Goal: Transaction & Acquisition: Purchase product/service

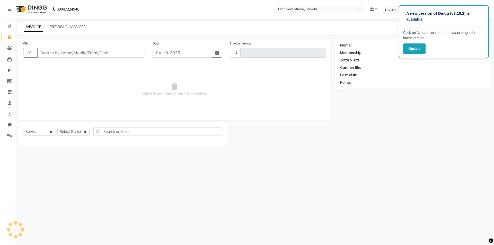
select select "service"
select select "8041"
type input "0511"
click at [50, 55] on input "Client" at bounding box center [91, 53] width 108 height 10
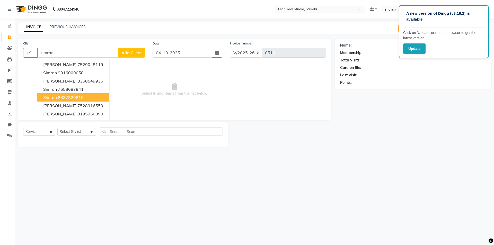
click at [80, 99] on ngb-highlight "8837829815" at bounding box center [71, 97] width 26 height 5
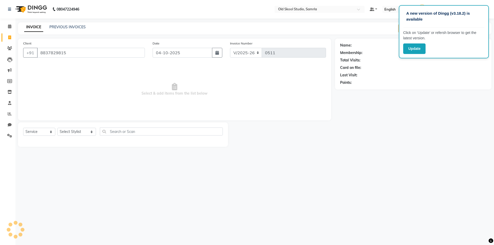
type input "8837829815"
select select "1: Object"
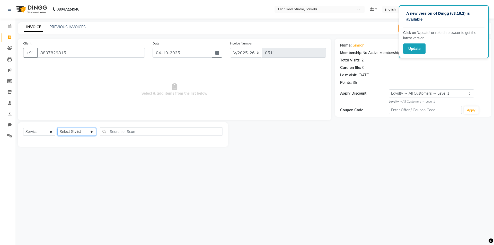
click at [77, 132] on select "Select Stylist [PERSON_NAME] gagandeepkaur [PERSON_NAME] OLD SKOOL STUDIO (Mana…" at bounding box center [76, 132] width 39 height 8
select select "89685"
click at [57, 128] on select "Select Stylist [PERSON_NAME] gagandeepkaur [PERSON_NAME] OLD SKOOL STUDIO (Mana…" at bounding box center [76, 132] width 39 height 8
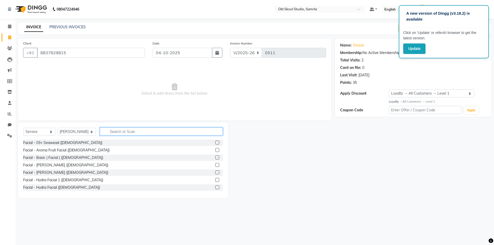
click at [125, 133] on input "text" at bounding box center [161, 132] width 123 height 8
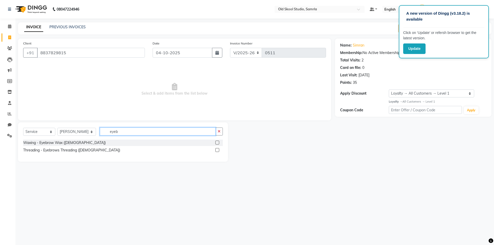
type input "eyeb"
click at [216, 150] on label at bounding box center [217, 150] width 4 height 4
click at [216, 150] on input "checkbox" at bounding box center [216, 150] width 3 height 3
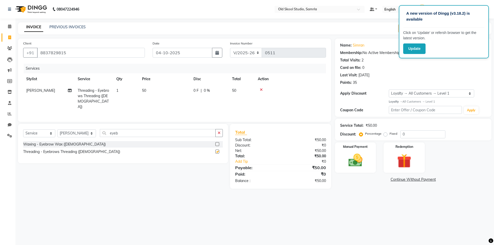
checkbox input "false"
click at [130, 130] on input "eyeb" at bounding box center [158, 133] width 116 height 8
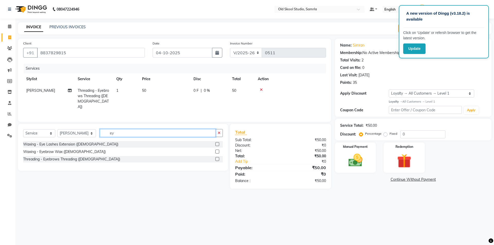
type input "e"
type input "upp"
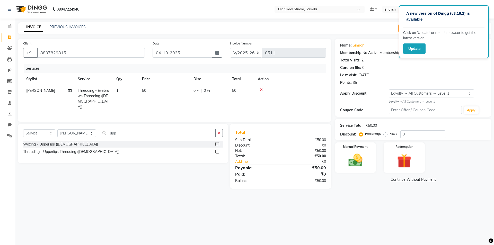
click at [216, 142] on label at bounding box center [217, 144] width 4 height 4
click at [216, 143] on input "checkbox" at bounding box center [216, 144] width 3 height 3
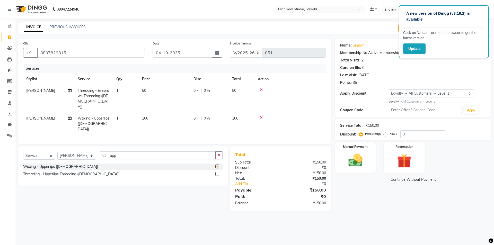
checkbox input "false"
click at [136, 151] on input "upp" at bounding box center [158, 155] width 116 height 8
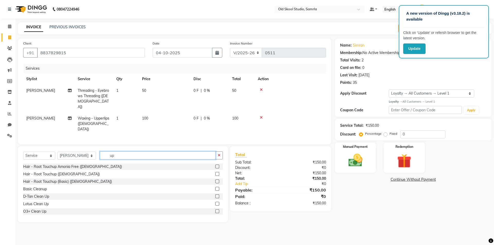
type input "upp"
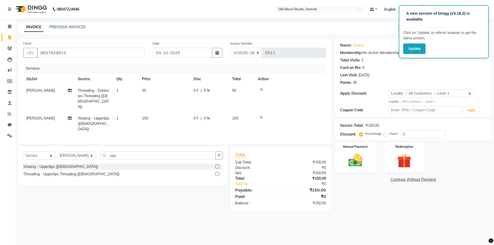
click at [216, 172] on label at bounding box center [217, 174] width 4 height 4
click at [216, 173] on input "checkbox" at bounding box center [216, 174] width 3 height 3
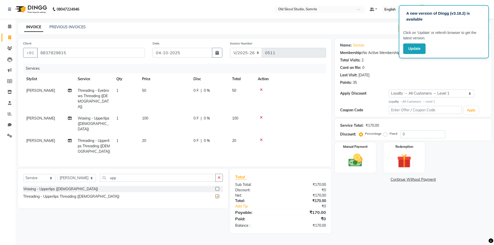
checkbox input "false"
click at [260, 116] on icon at bounding box center [261, 118] width 3 height 4
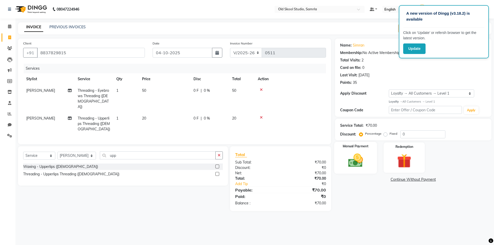
click at [358, 162] on img at bounding box center [355, 160] width 24 height 17
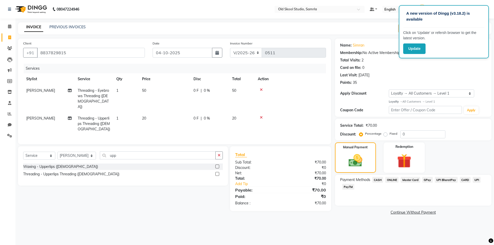
click at [375, 181] on span "CASH" at bounding box center [377, 180] width 11 height 6
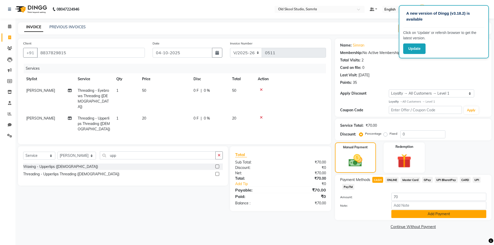
click at [414, 216] on button "Add Payment" at bounding box center [438, 214] width 95 height 8
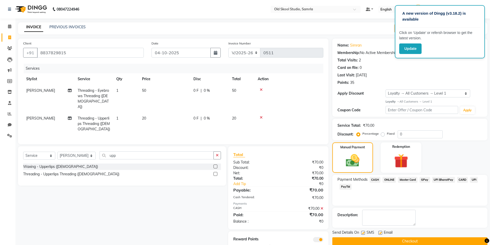
click at [421, 241] on button "Checkout" at bounding box center [409, 241] width 155 height 8
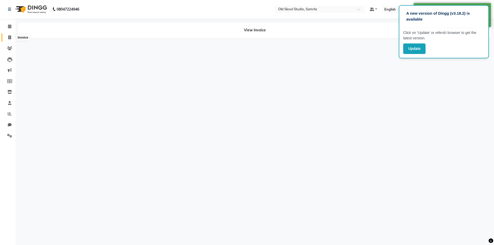
click at [11, 38] on span at bounding box center [9, 38] width 9 height 6
select select "service"
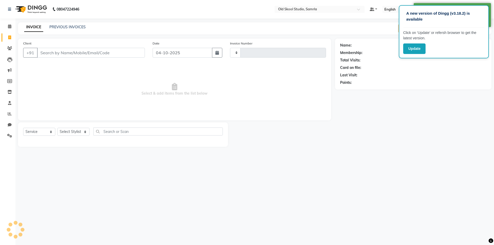
type input "0512"
select select "8041"
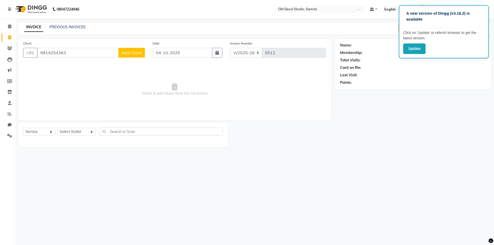
type input "9914254363"
click at [127, 54] on span "Add Client" at bounding box center [131, 52] width 20 height 5
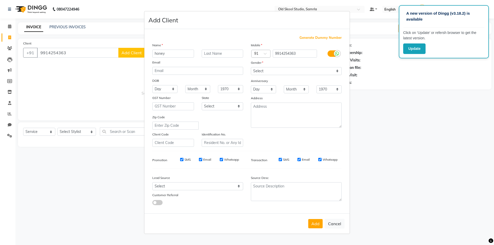
type input "honey"
click at [260, 69] on select "Select [DEMOGRAPHIC_DATA] [DEMOGRAPHIC_DATA] Other Prefer Not To Say" at bounding box center [296, 71] width 91 height 8
select select "[DEMOGRAPHIC_DATA]"
click at [251, 67] on select "Select [DEMOGRAPHIC_DATA] [DEMOGRAPHIC_DATA] Other Prefer Not To Say" at bounding box center [296, 71] width 91 height 8
click at [317, 225] on button "Add" at bounding box center [315, 223] width 14 height 9
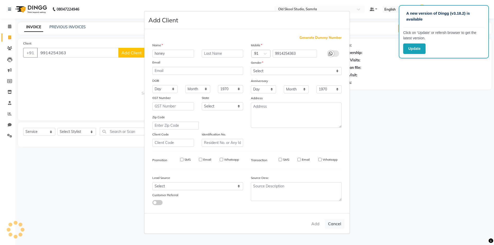
select select
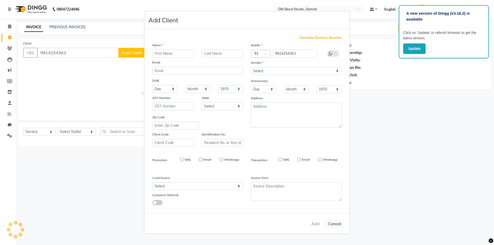
select select
checkbox input "false"
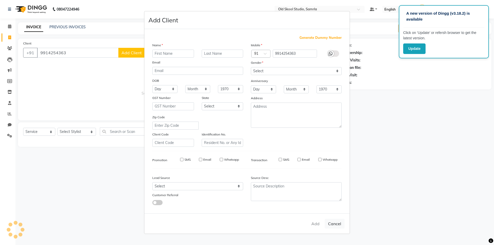
checkbox input "false"
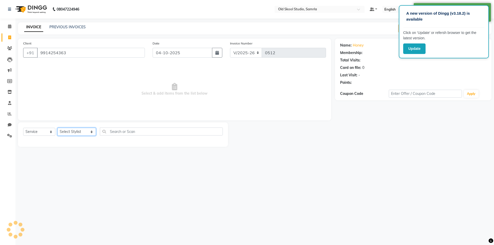
click at [86, 132] on select "Select Stylist [PERSON_NAME] gagandeepkaur [PERSON_NAME] OLD SKOOL STUDIO (Mana…" at bounding box center [76, 132] width 39 height 8
select select "1: Object"
select select "92040"
click at [57, 128] on select "Select Stylist [PERSON_NAME] gagandeepkaur [PERSON_NAME] OLD SKOOL STUDIO (Mana…" at bounding box center [76, 132] width 39 height 8
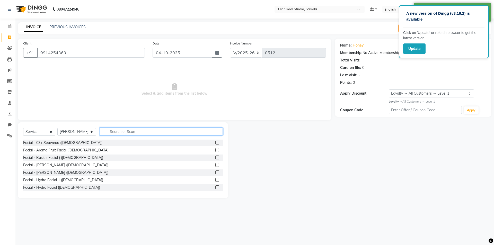
click at [140, 131] on input "text" at bounding box center [161, 132] width 123 height 8
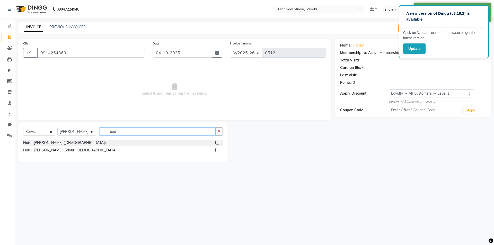
type input "bea"
click at [217, 142] on label at bounding box center [217, 143] width 4 height 4
click at [217, 142] on input "checkbox" at bounding box center [216, 142] width 3 height 3
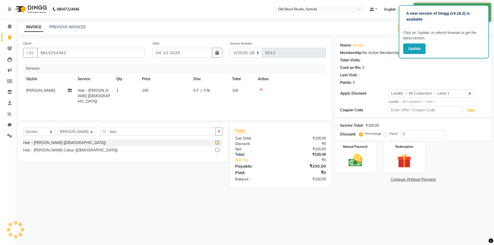
checkbox input "false"
click at [341, 161] on div "Manual Payment" at bounding box center [355, 158] width 43 height 32
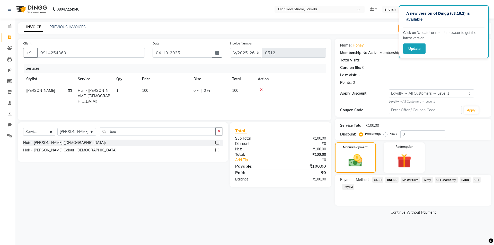
click at [391, 181] on span "ONLINE" at bounding box center [391, 180] width 13 height 6
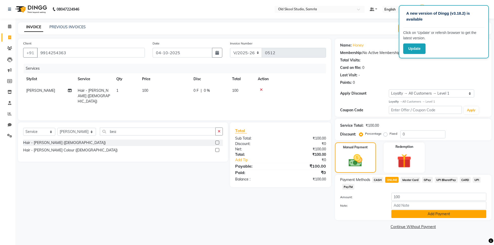
click at [414, 211] on button "Add Payment" at bounding box center [438, 214] width 95 height 8
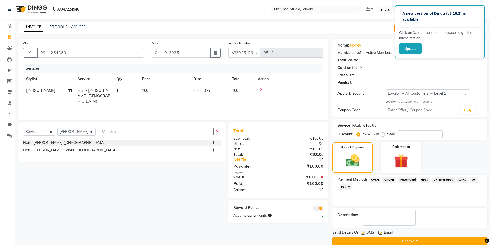
click at [419, 239] on button "Checkout" at bounding box center [409, 241] width 155 height 8
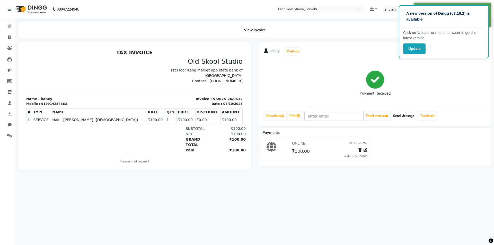
click at [406, 117] on button "Send Message" at bounding box center [403, 116] width 25 height 9
drag, startPoint x: 40, startPoint y: 104, endPoint x: 44, endPoint y: 105, distance: 4.2
click at [44, 105] on div "919914254363" at bounding box center [54, 104] width 26 height 5
click at [83, 101] on p "Name : honey" at bounding box center [78, 98] width 105 height 5
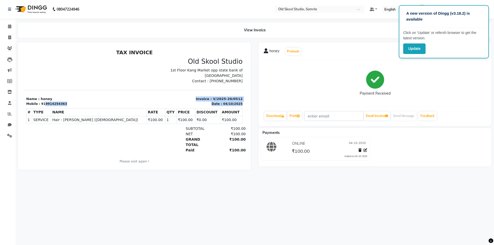
drag, startPoint x: 42, startPoint y: 104, endPoint x: 86, endPoint y: 106, distance: 44.1
click at [86, 106] on div "TAX INVOICE [GEOGRAPHIC_DATA] 1st Floor Kang Market opp state bank of [GEOGRAPH…" at bounding box center [134, 109] width 222 height 121
click at [90, 106] on div "# TYPE NAME RATE QTY PRICE DISCOUNT AMOUNT 1" at bounding box center [134, 116] width 216 height 20
drag, startPoint x: 42, startPoint y: 104, endPoint x: 61, endPoint y: 106, distance: 19.7
click at [61, 106] on div "Mobile : 919914254363" at bounding box center [78, 104] width 105 height 5
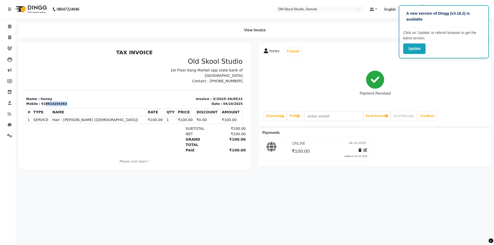
copy div "9914254363"
